Goal: Transaction & Acquisition: Download file/media

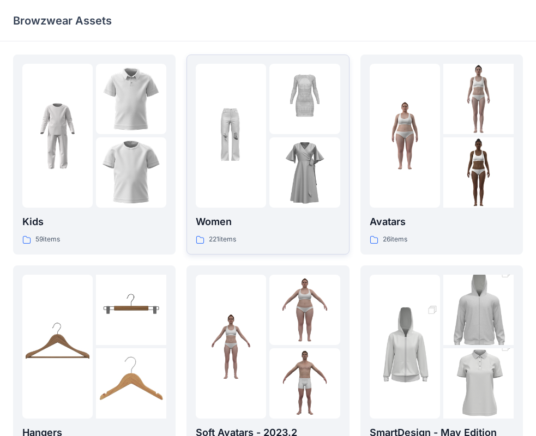
click at [256, 165] on div at bounding box center [231, 136] width 70 height 144
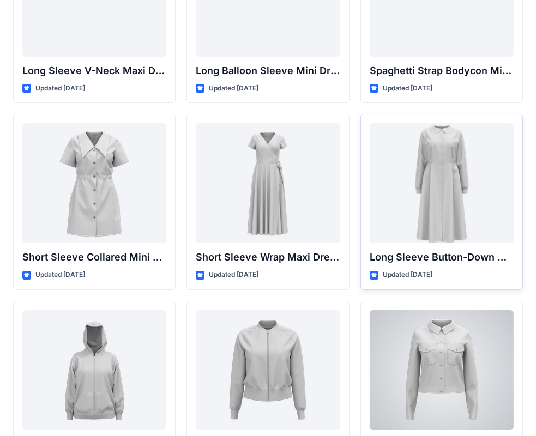
scroll to position [1535, 0]
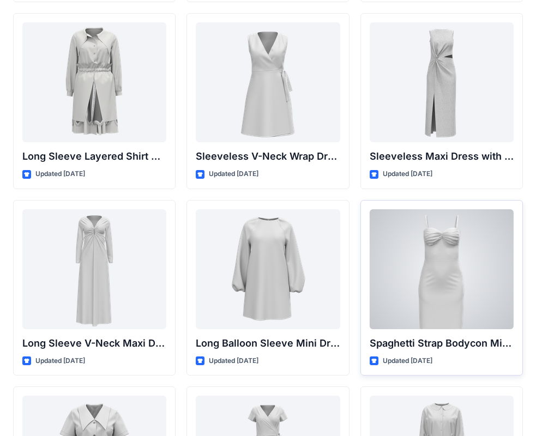
click at [445, 250] on div at bounding box center [442, 269] width 144 height 120
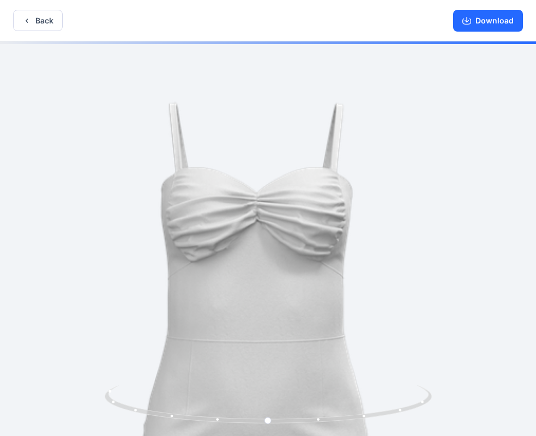
drag, startPoint x: 308, startPoint y: 103, endPoint x: 297, endPoint y: 379, distance: 276.0
click at [296, 385] on div at bounding box center [268, 239] width 536 height 397
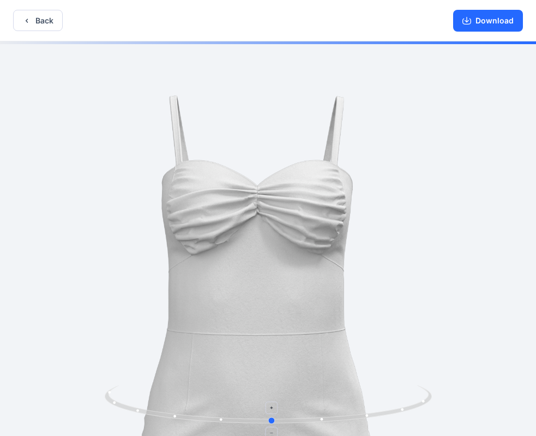
drag, startPoint x: 404, startPoint y: 409, endPoint x: 408, endPoint y: 401, distance: 8.5
click at [408, 401] on icon at bounding box center [270, 405] width 330 height 41
click at [476, 19] on button "Download" at bounding box center [488, 21] width 70 height 22
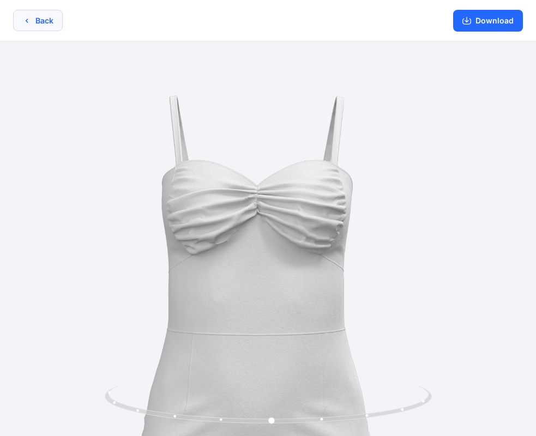
click at [33, 25] on button "Back" at bounding box center [38, 20] width 50 height 21
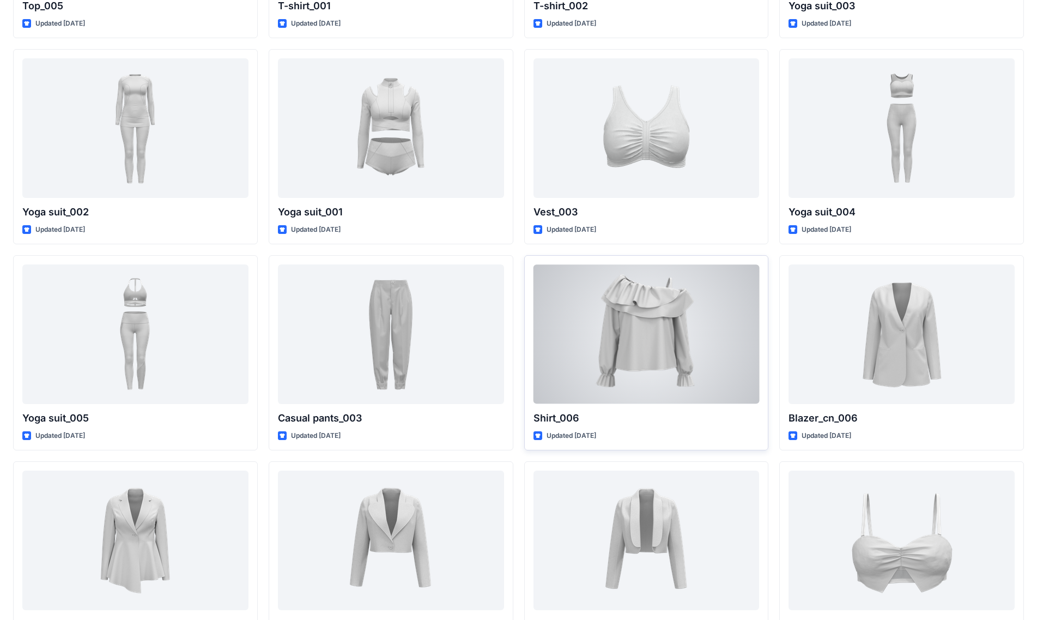
scroll to position [4964, 0]
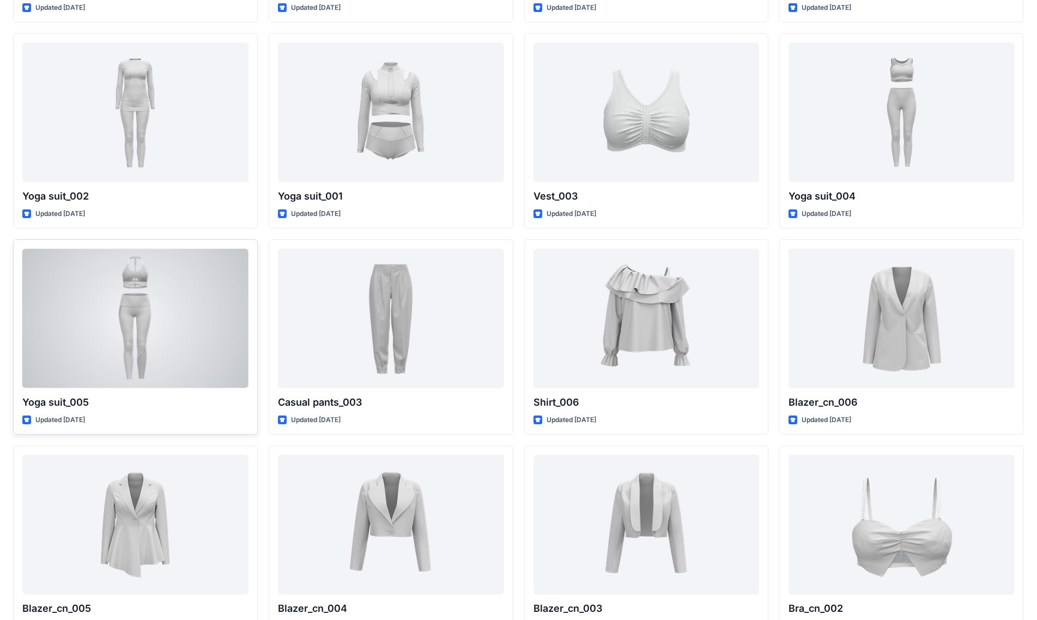
click at [151, 325] on div at bounding box center [135, 318] width 226 height 139
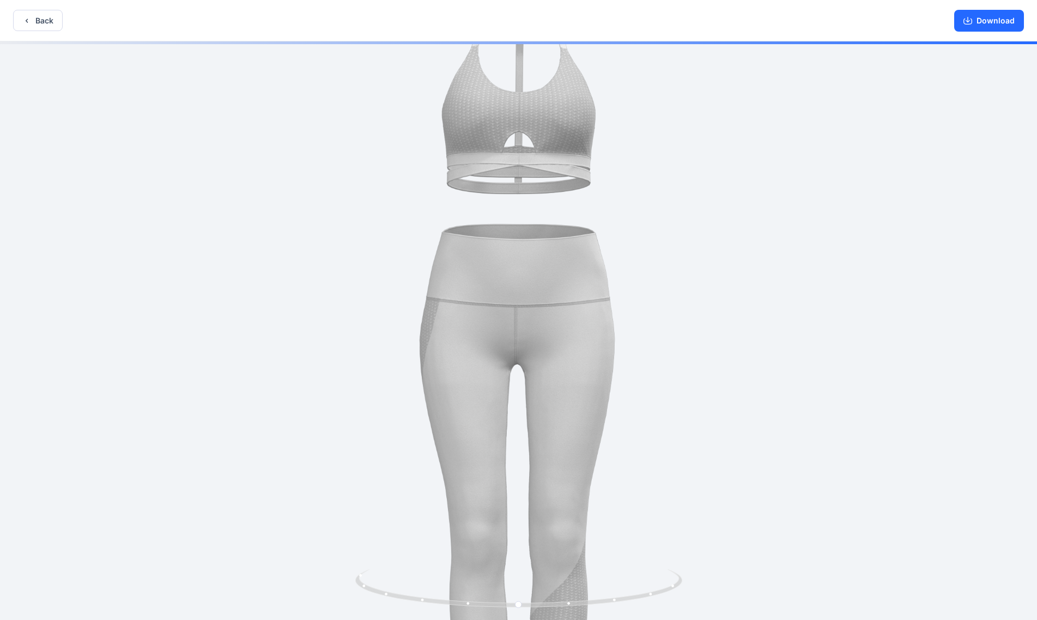
drag, startPoint x: 524, startPoint y: 245, endPoint x: 509, endPoint y: 422, distance: 177.8
click at [509, 422] on img at bounding box center [518, 375] width 795 height 795
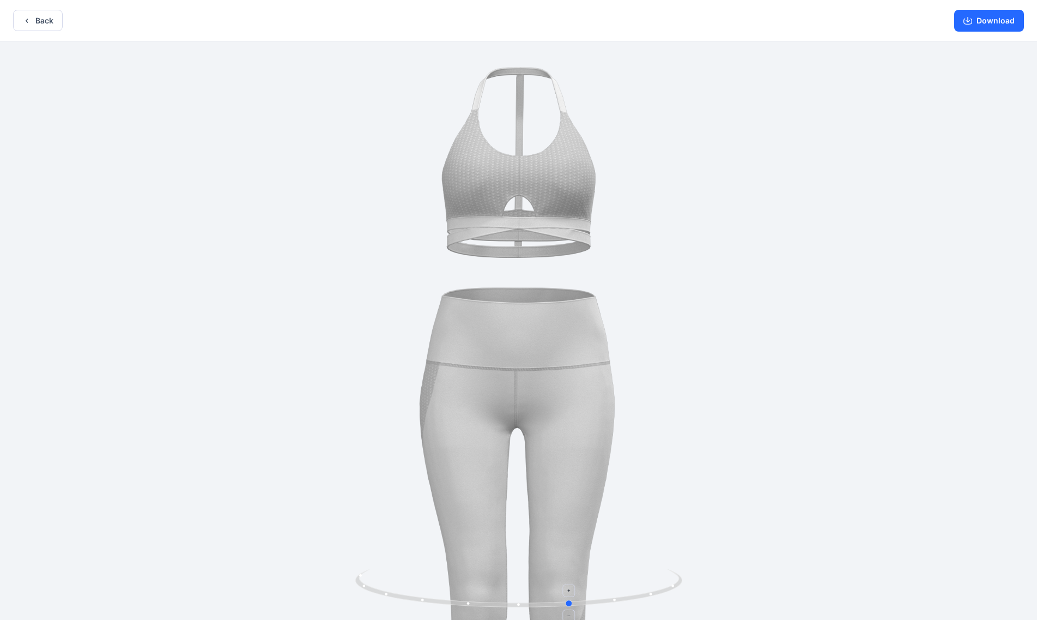
drag, startPoint x: 602, startPoint y: 595, endPoint x: 655, endPoint y: 583, distance: 53.6
click at [545, 435] on icon at bounding box center [520, 589] width 330 height 41
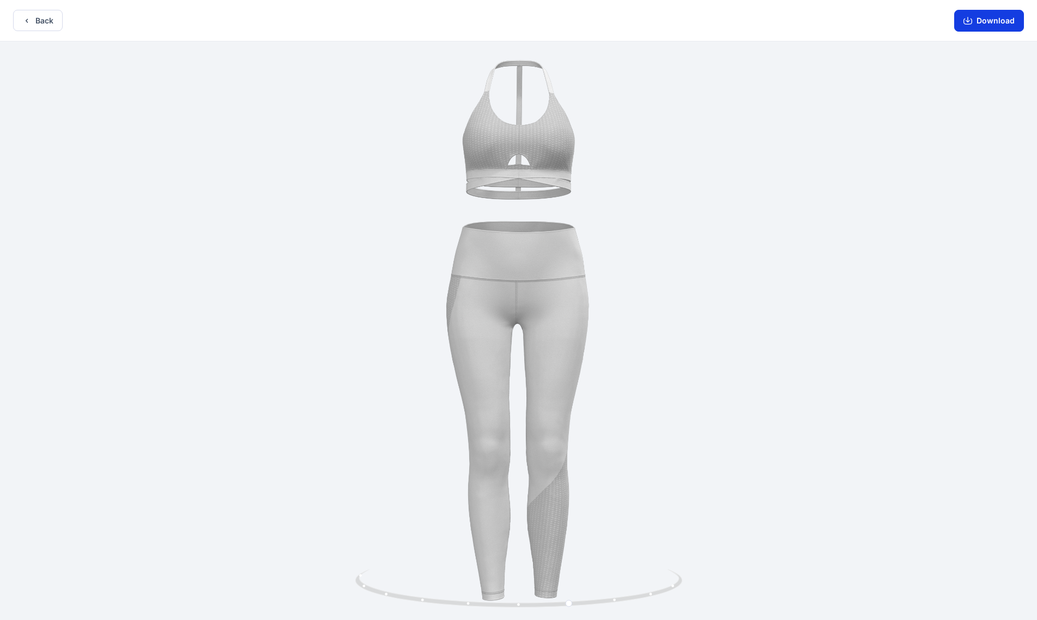
click at [545, 14] on button "Download" at bounding box center [989, 21] width 70 height 22
drag, startPoint x: 654, startPoint y: 588, endPoint x: 269, endPoint y: 544, distance: 386.7
click at [269, 435] on div at bounding box center [518, 331] width 1037 height 580
click at [39, 19] on button "Back" at bounding box center [38, 20] width 50 height 21
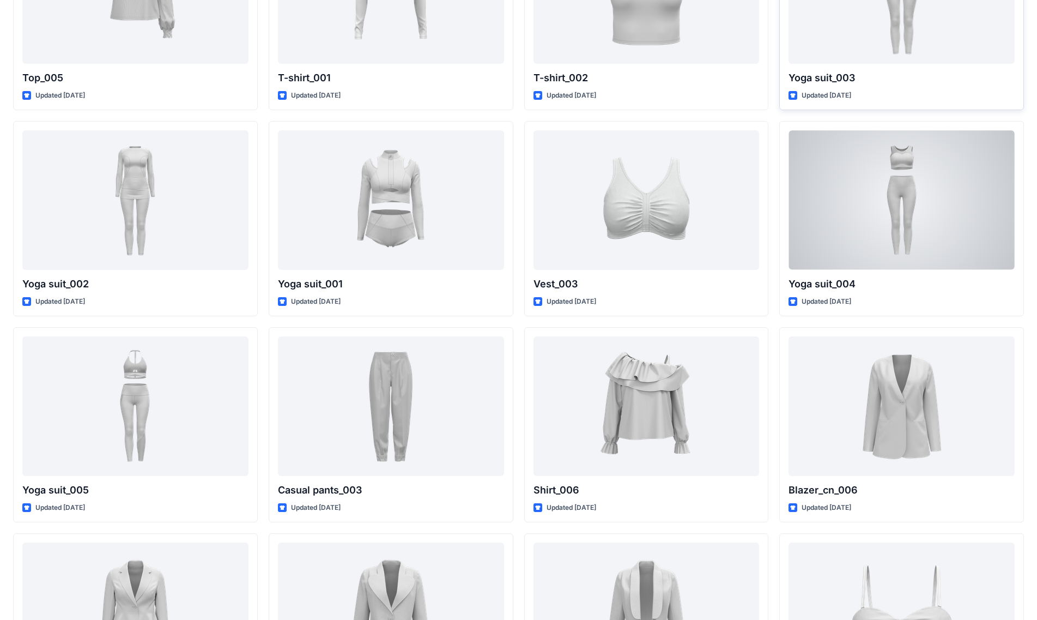
scroll to position [4765, 0]
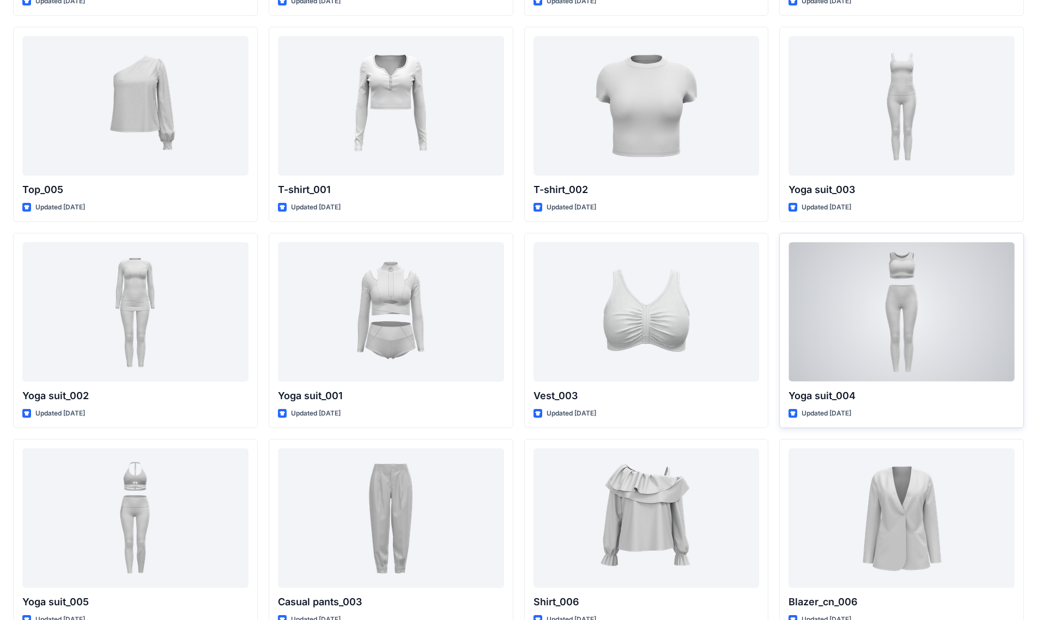
click at [545, 295] on div at bounding box center [902, 311] width 226 height 139
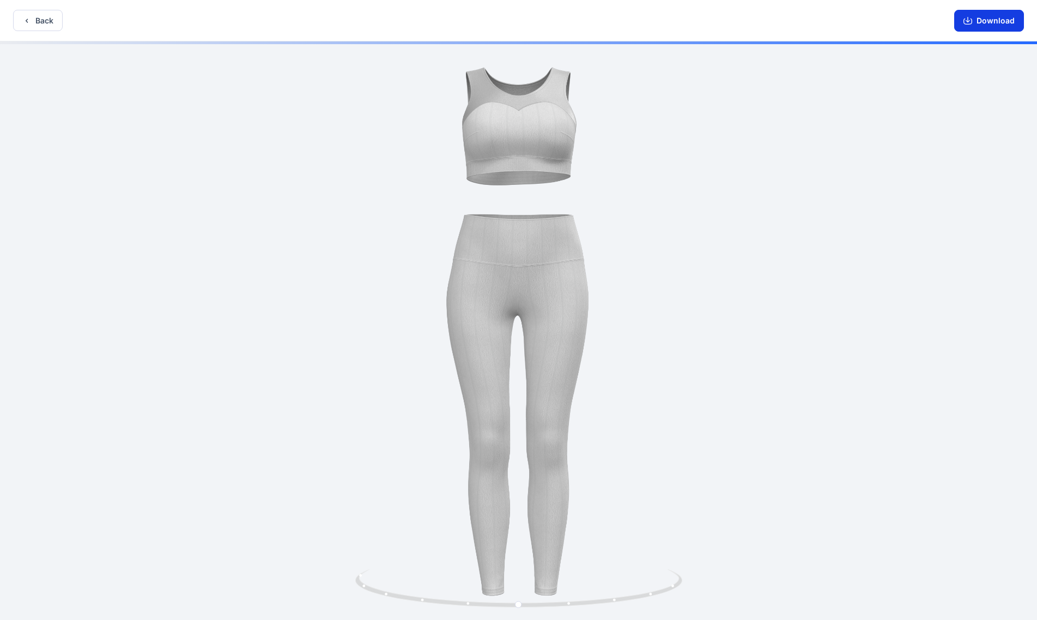
click at [545, 21] on button "Download" at bounding box center [989, 21] width 70 height 22
